Goal: Register for event/course

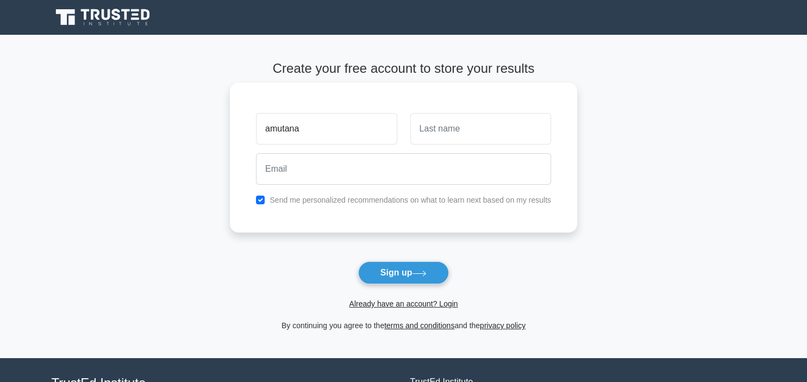
type input "amutana"
click at [438, 135] on input "text" at bounding box center [480, 129] width 141 height 32
type input "tryphone"
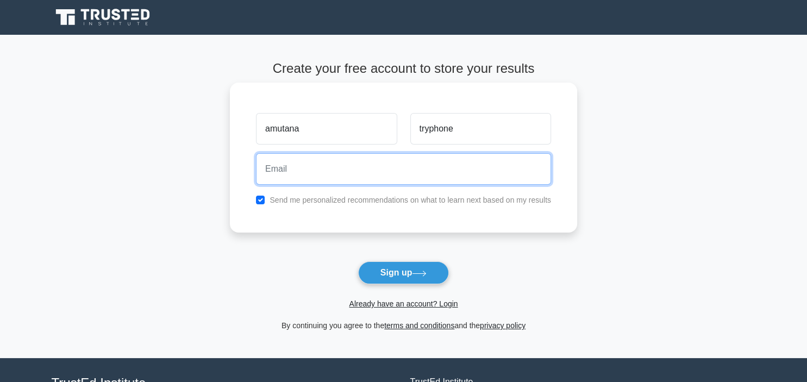
click at [352, 174] on input "email" at bounding box center [403, 169] width 295 height 32
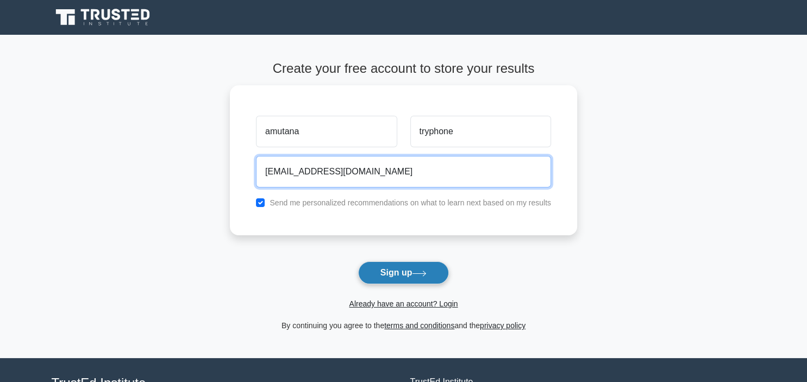
type input "amtanasons@gmail.com"
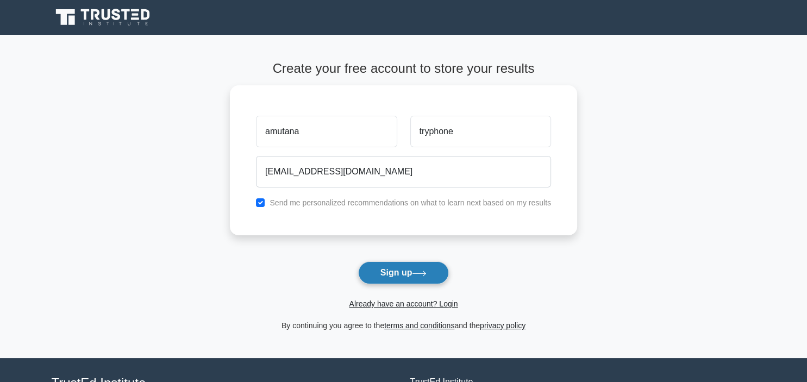
click at [384, 273] on button "Sign up" at bounding box center [403, 272] width 91 height 23
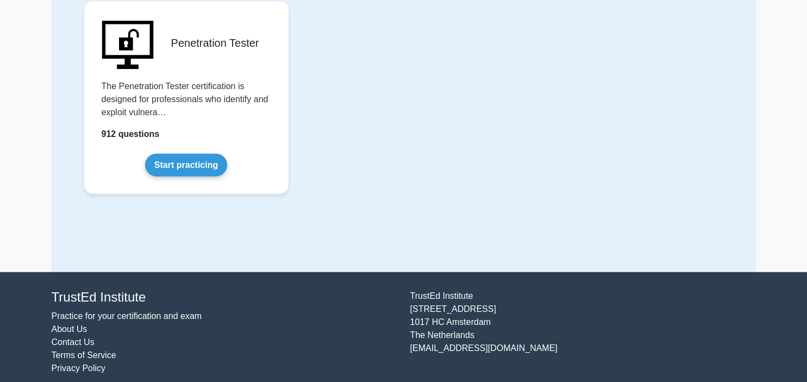
scroll to position [2409, 0]
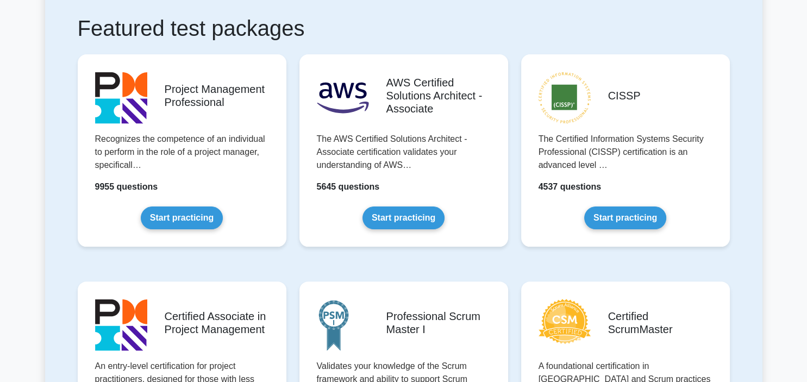
scroll to position [258, 0]
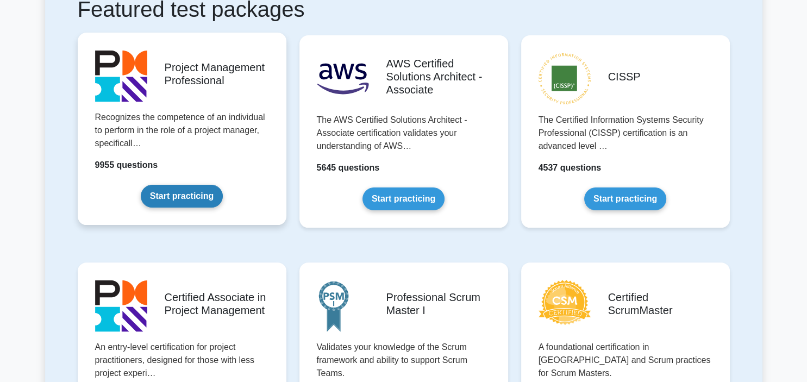
click at [192, 204] on link "Start practicing" at bounding box center [182, 196] width 82 height 23
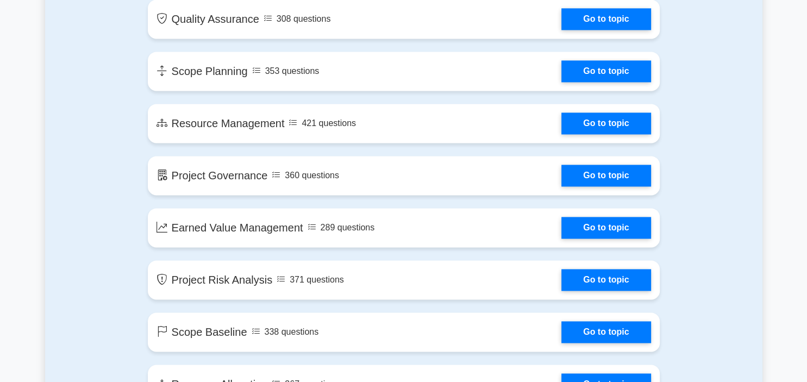
scroll to position [1550, 0]
